Goal: Information Seeking & Learning: Check status

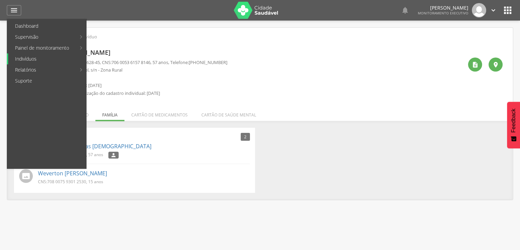
click at [34, 59] on link "Indivíduos" at bounding box center [47, 58] width 78 height 11
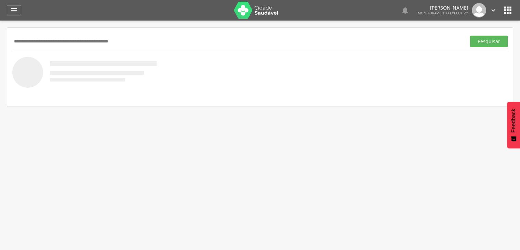
click at [58, 42] on input "text" at bounding box center [237, 42] width 451 height 12
type input "**********"
click at [470, 36] on button "Pesquisar" at bounding box center [489, 42] width 38 height 12
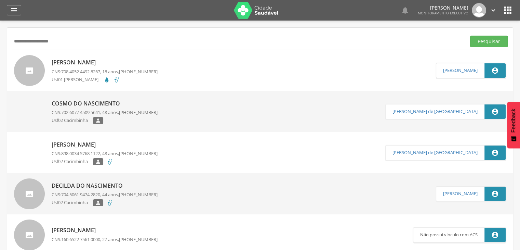
click at [132, 67] on div "[PERSON_NAME] CNS: 708 4052 4492 8267 , 18 anos, [PHONE_NUMBER] Usf01 [PERSON_N…" at bounding box center [105, 70] width 106 height 28
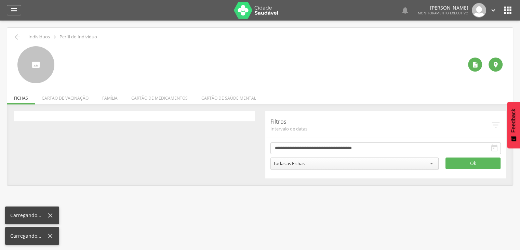
type input "**********"
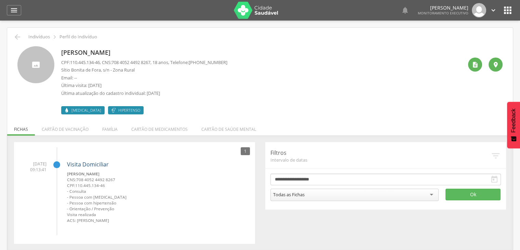
click at [90, 163] on link "Visita Domiciliar" at bounding box center [88, 164] width 42 height 8
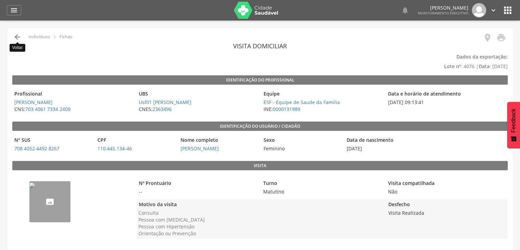
click at [18, 37] on icon "" at bounding box center [17, 37] width 8 height 8
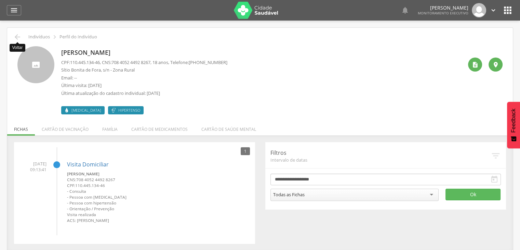
click at [18, 37] on icon "" at bounding box center [17, 37] width 8 height 8
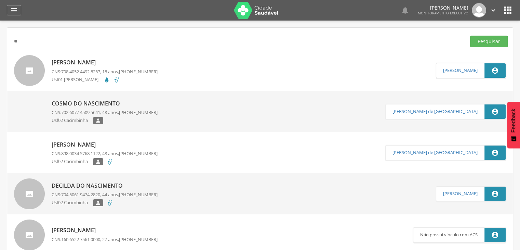
type input "*"
click at [470, 36] on button "Pesquisar" at bounding box center [489, 42] width 38 height 12
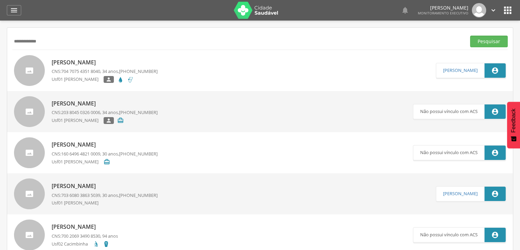
click at [74, 65] on p "[PERSON_NAME]" at bounding box center [105, 62] width 106 height 8
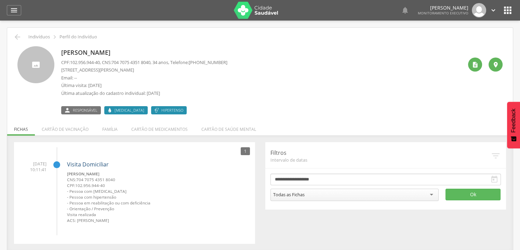
click at [90, 163] on link "Visita Domiciliar" at bounding box center [88, 164] width 42 height 8
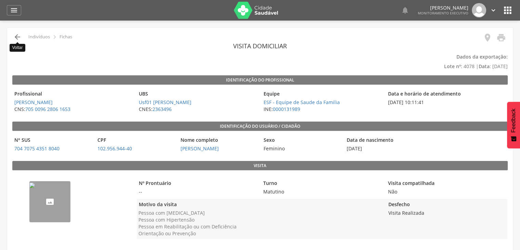
click at [15, 37] on icon "" at bounding box center [17, 37] width 8 height 8
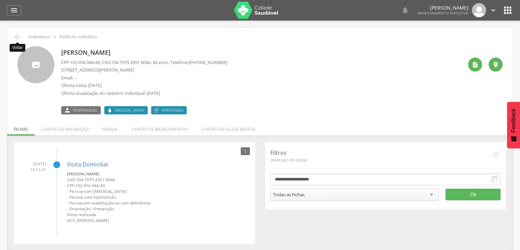
click at [15, 37] on icon "" at bounding box center [17, 37] width 8 height 8
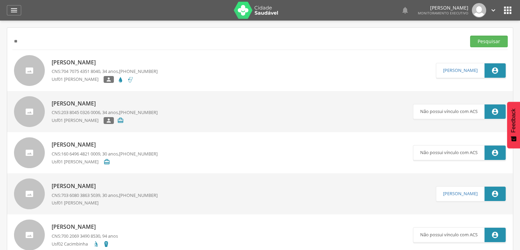
type input "*"
click at [470, 36] on button "Pesquisar" at bounding box center [489, 42] width 38 height 12
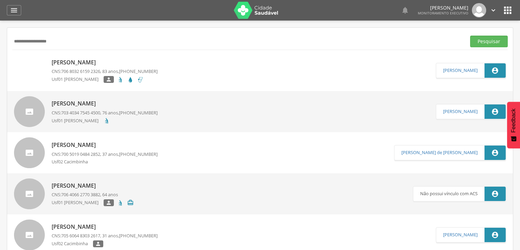
click at [59, 62] on p "[PERSON_NAME]" at bounding box center [105, 62] width 106 height 8
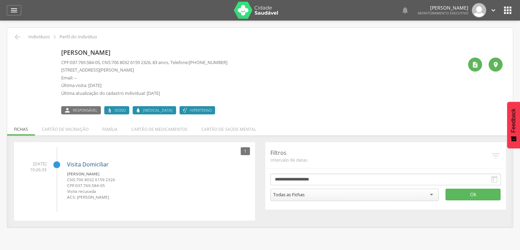
click at [93, 164] on link "Visita Domiciliar" at bounding box center [88, 164] width 42 height 8
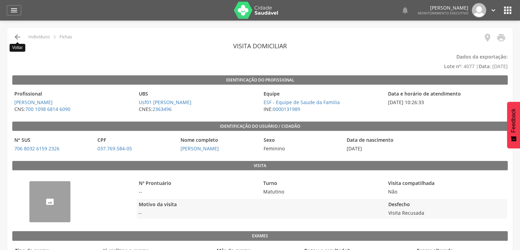
click at [18, 37] on icon "" at bounding box center [17, 37] width 8 height 8
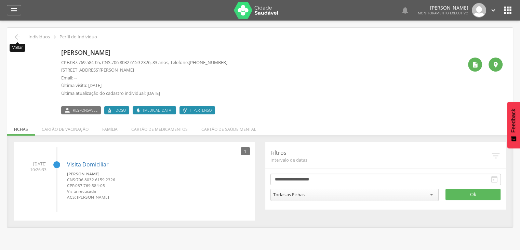
click at [18, 37] on icon "" at bounding box center [17, 37] width 8 height 8
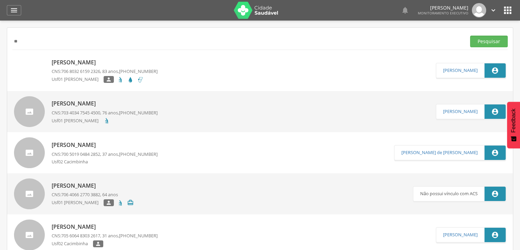
type input "*"
click at [470, 36] on button "Pesquisar" at bounding box center [489, 42] width 38 height 12
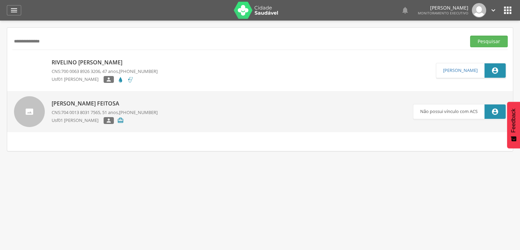
click at [52, 63] on p "Rivelino [PERSON_NAME]" at bounding box center [105, 62] width 106 height 8
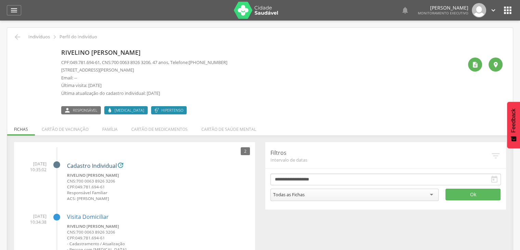
click at [91, 164] on link "Cadastro Individual" at bounding box center [92, 166] width 50 height 6
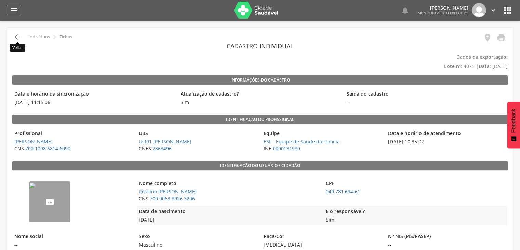
click at [18, 36] on icon "" at bounding box center [17, 37] width 8 height 8
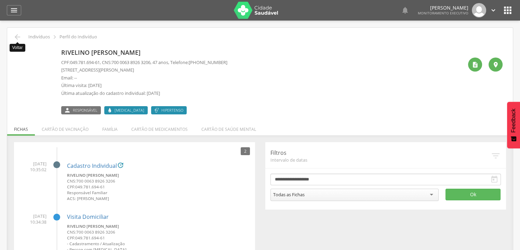
click at [18, 36] on icon "" at bounding box center [17, 37] width 8 height 8
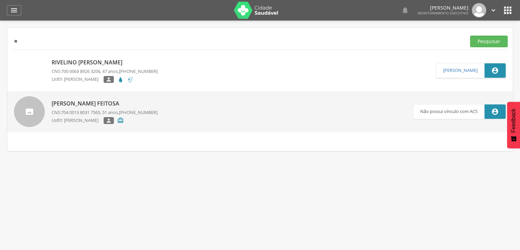
type input "*"
click at [470, 36] on button "Pesquisar" at bounding box center [489, 42] width 38 height 12
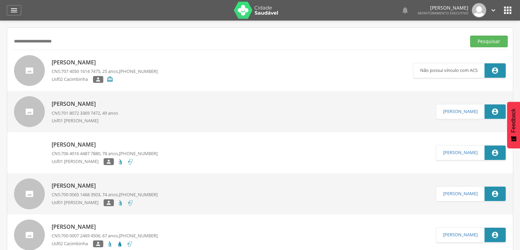
click at [21, 40] on input "**********" at bounding box center [237, 42] width 451 height 12
type input "**********"
click at [470, 36] on button "Pesquisar" at bounding box center [489, 42] width 38 height 12
